Goal: Task Accomplishment & Management: Manage account settings

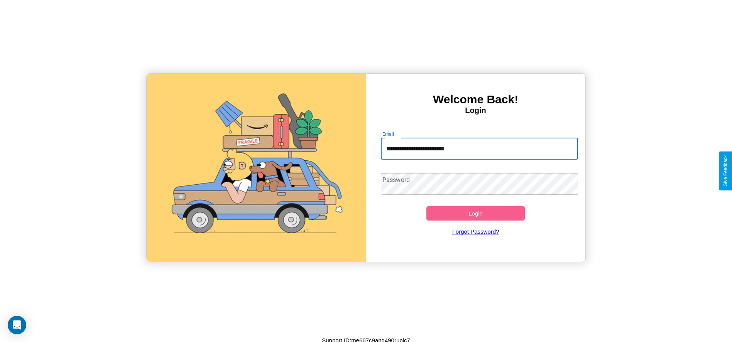
type input "**********"
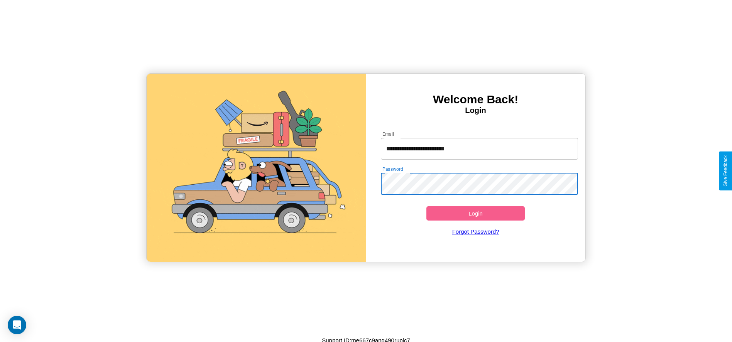
click at [475, 213] on button "Login" at bounding box center [475, 213] width 99 height 14
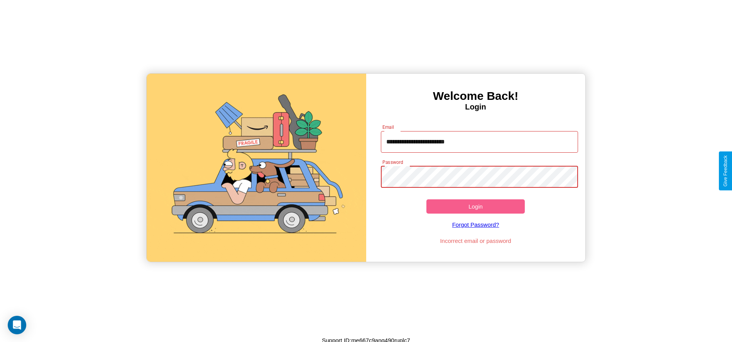
click at [475, 206] on button "Login" at bounding box center [475, 206] width 99 height 14
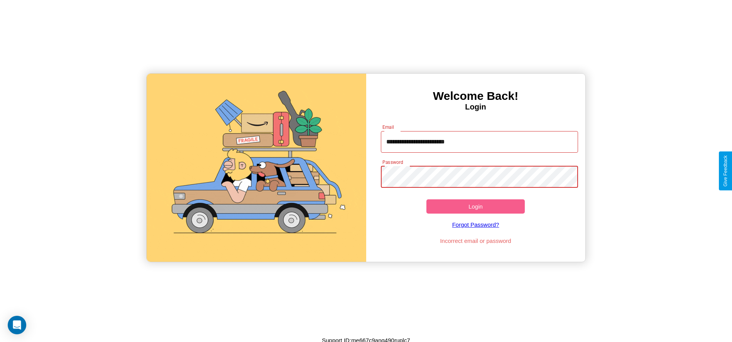
click at [475, 206] on button "Login" at bounding box center [475, 206] width 99 height 14
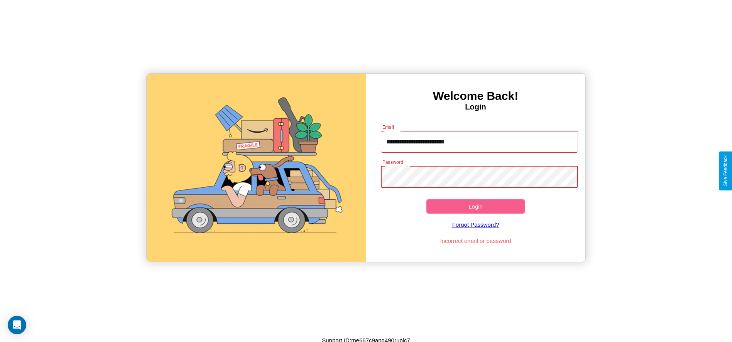
click at [475, 206] on button "Login" at bounding box center [475, 206] width 99 height 14
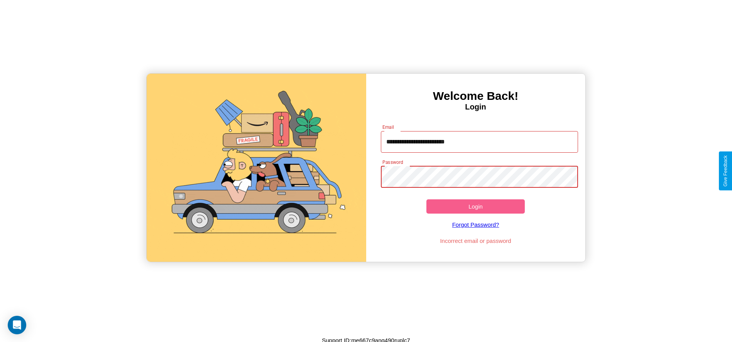
click at [475, 206] on button "Login" at bounding box center [475, 206] width 99 height 14
